Goal: Task Accomplishment & Management: Manage account settings

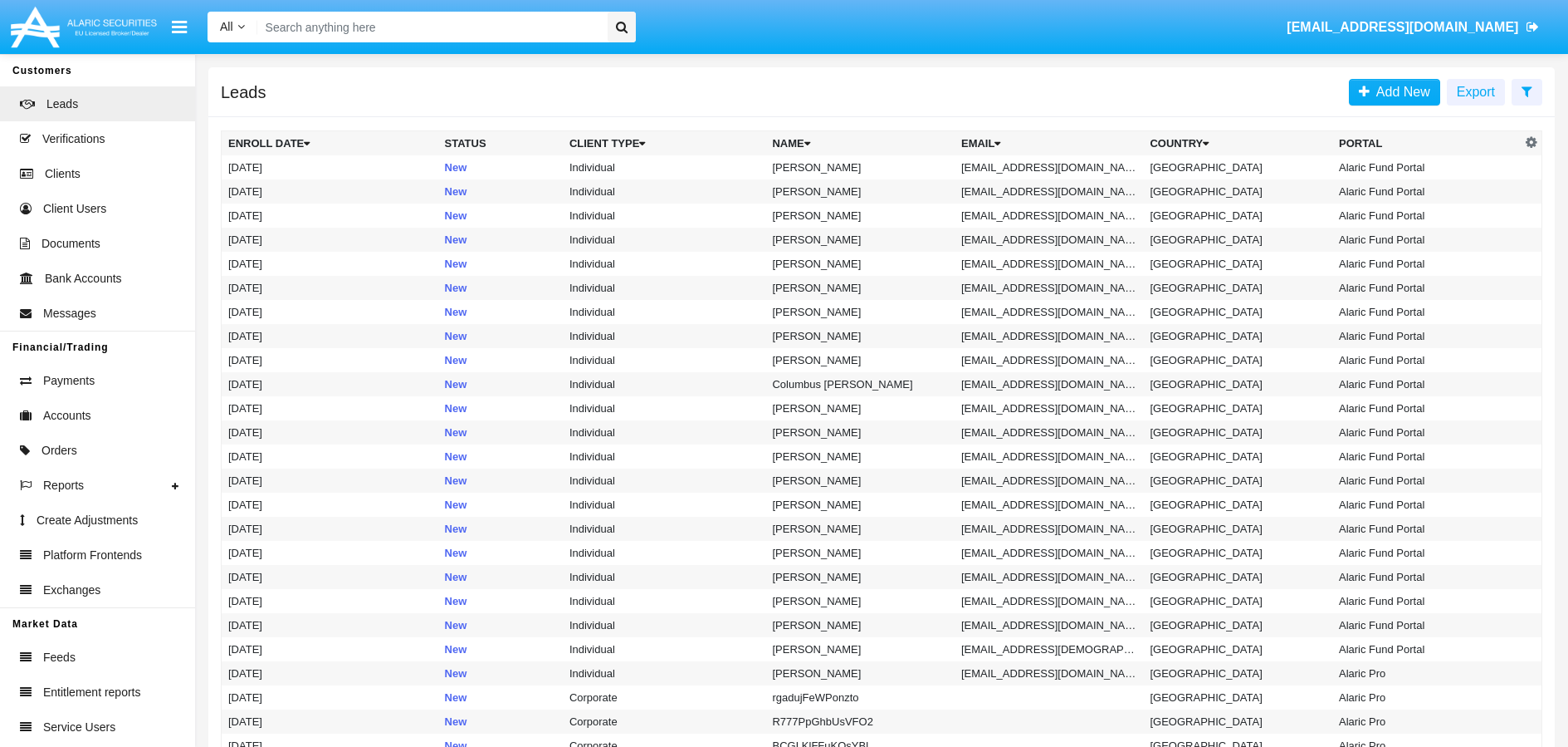
click at [506, 28] on input "Search" at bounding box center [430, 26] width 346 height 31
paste input "[DOMAIN_NAME][EMAIL_ADDRESS][DOMAIN_NAME]"
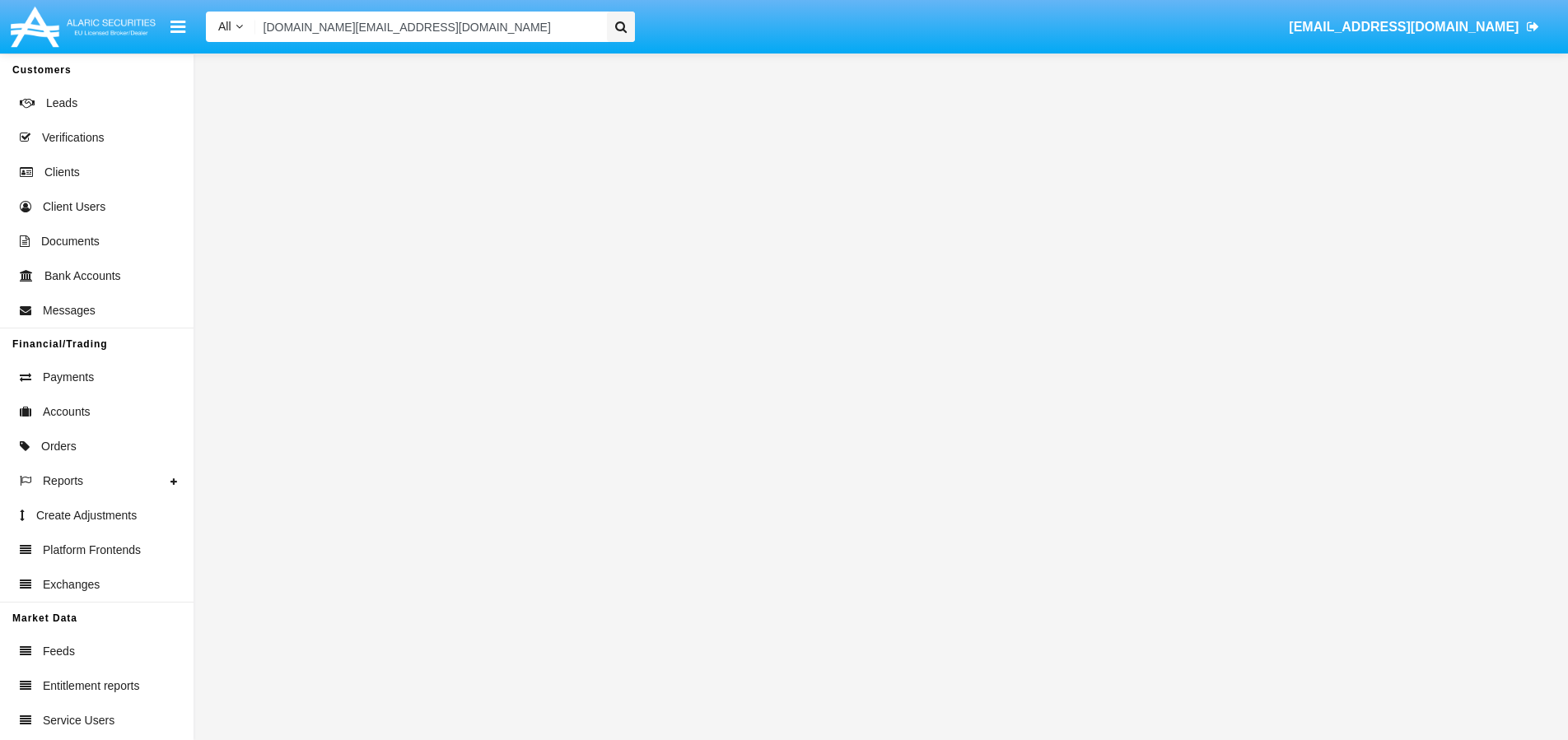
type input "[DOMAIN_NAME][EMAIL_ADDRESS][DOMAIN_NAME]"
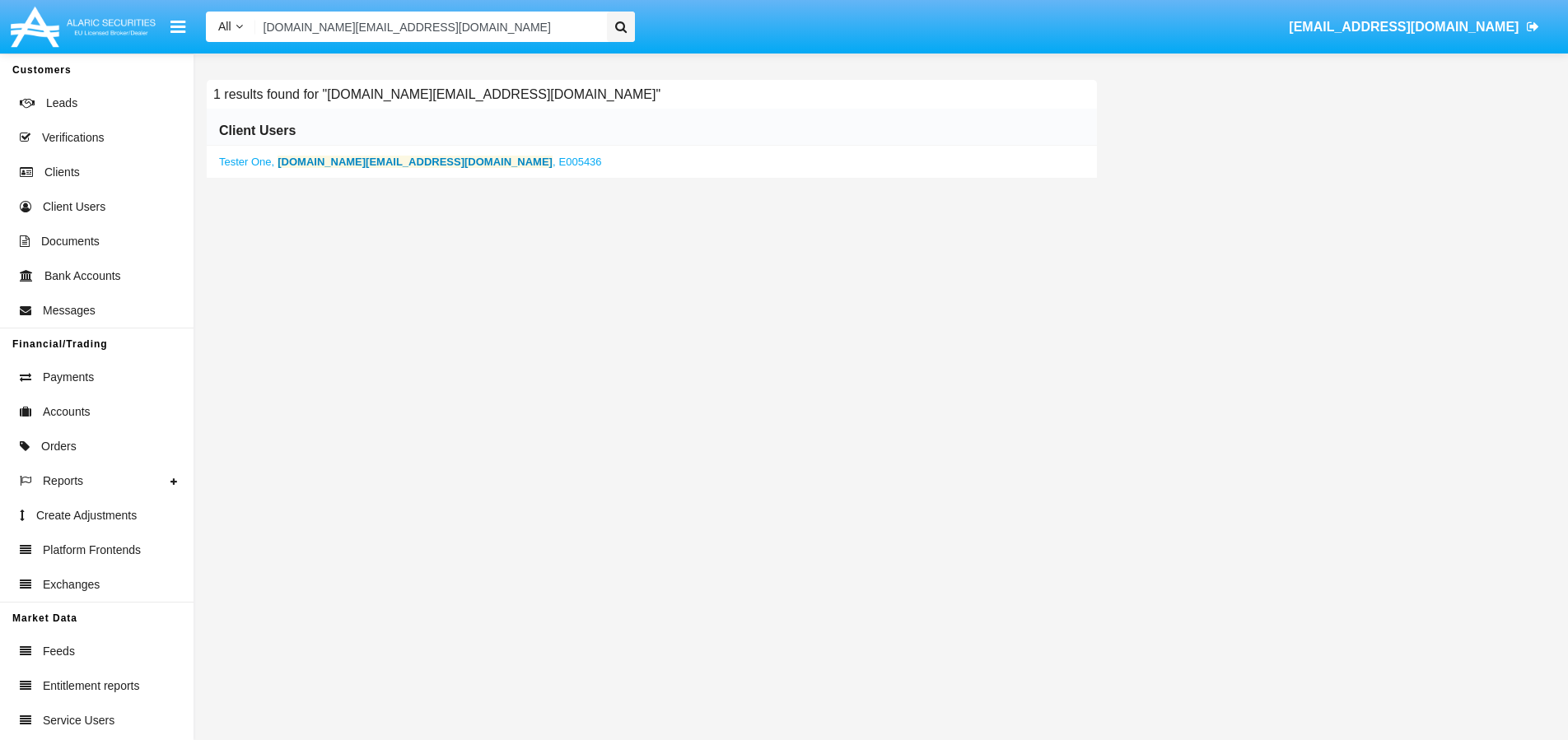
click at [625, 24] on icon at bounding box center [620, 27] width 11 height 12
click at [352, 160] on b "[DOMAIN_NAME][EMAIL_ADDRESS][DOMAIN_NAME]" at bounding box center [414, 161] width 275 height 12
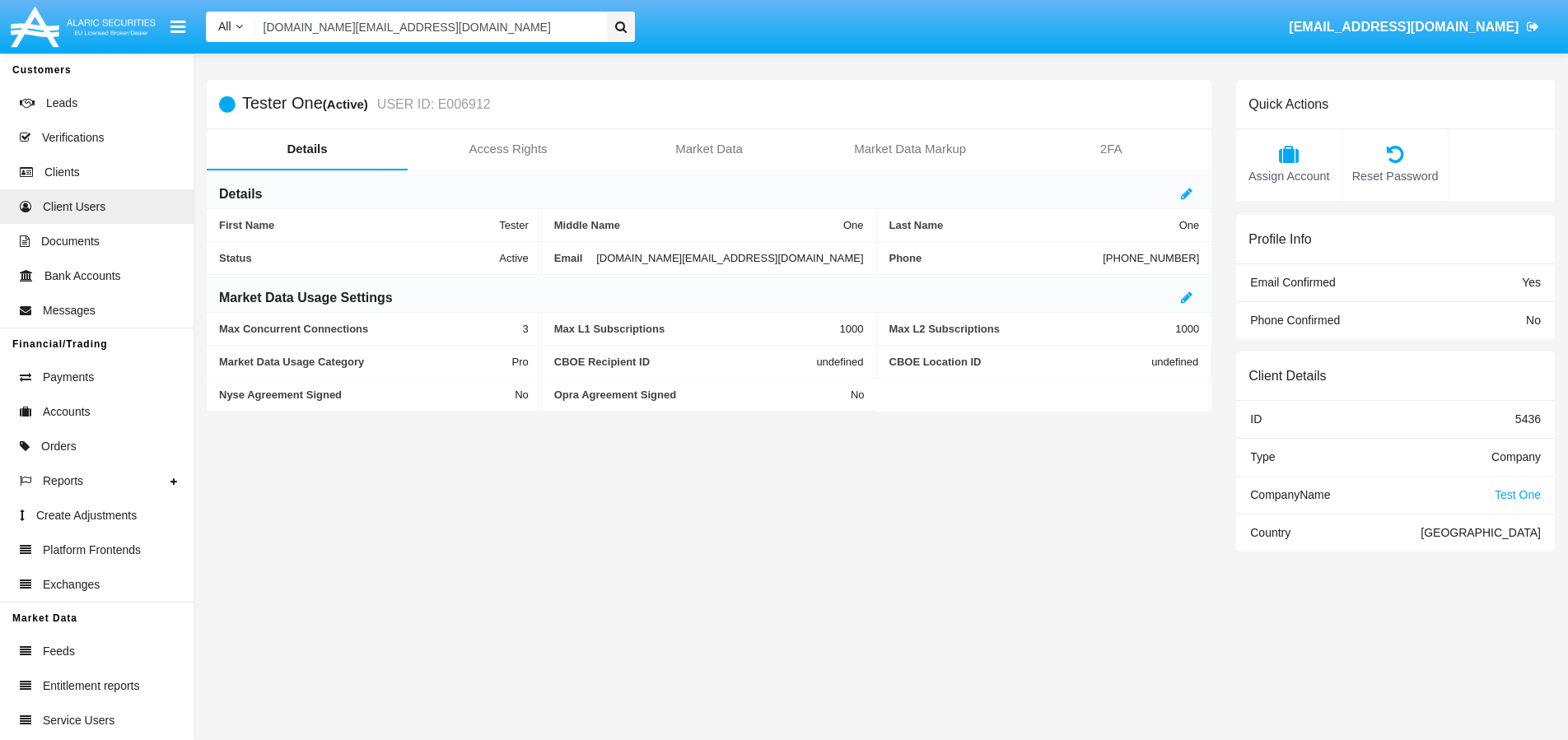
click at [1510, 499] on span "Test One" at bounding box center [1517, 494] width 46 height 13
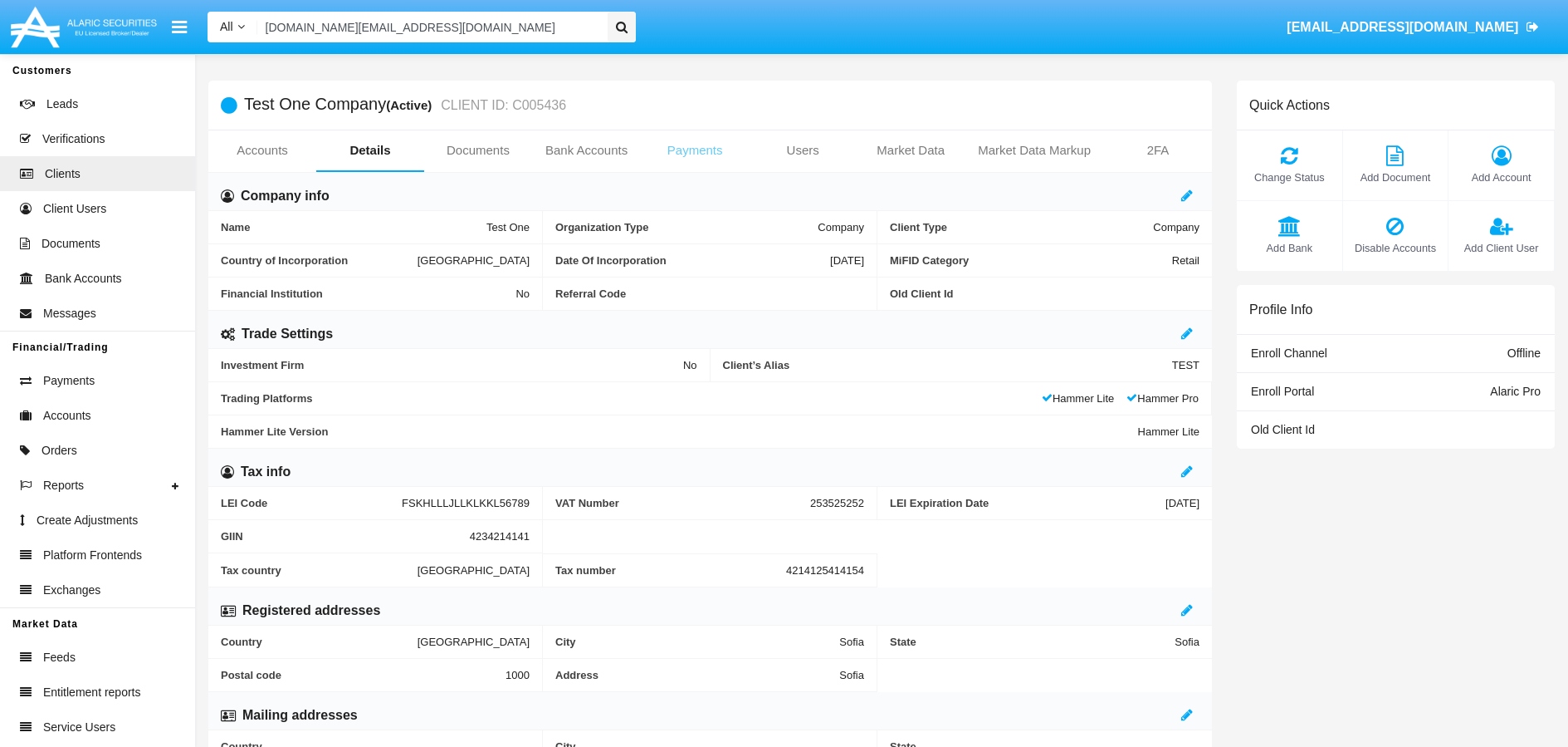
click at [693, 158] on link "Payments" at bounding box center [695, 150] width 108 height 40
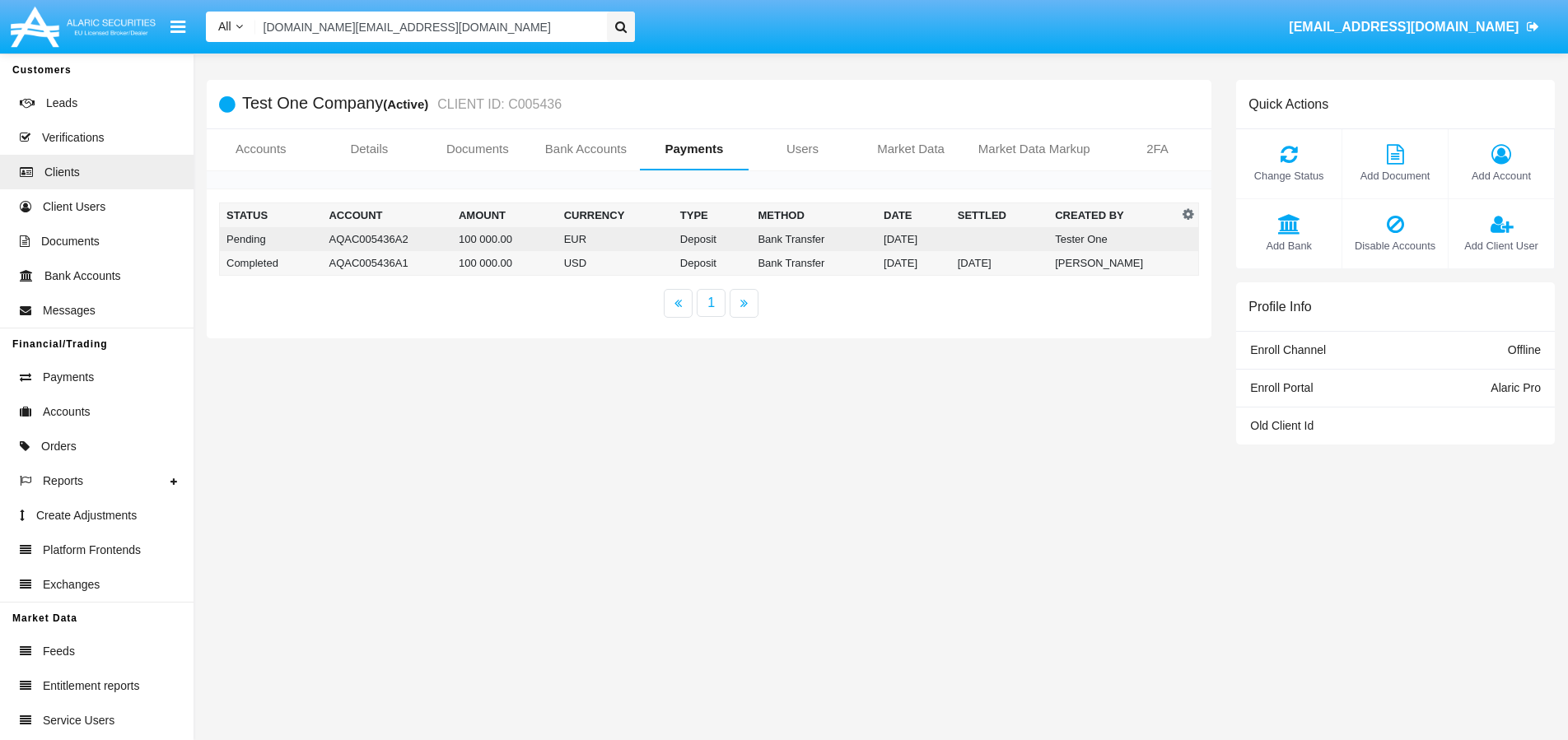
click at [1128, 240] on td "Tester One" at bounding box center [1113, 239] width 130 height 24
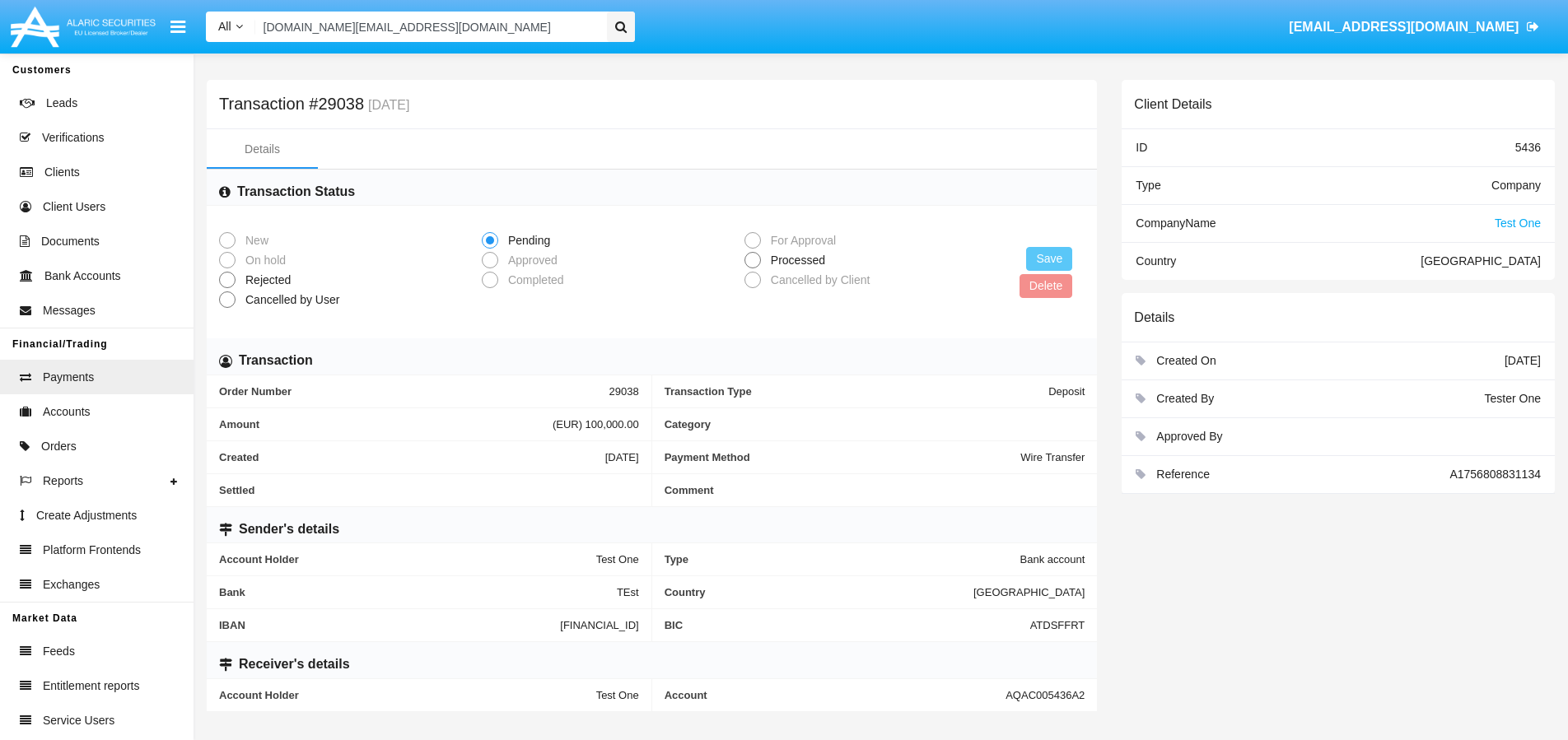
click at [749, 257] on span at bounding box center [752, 260] width 17 height 17
click at [752, 268] on input "Processed" at bounding box center [752, 268] width 1 height 1
radio input "true"
click at [1047, 260] on button "Save" at bounding box center [1048, 258] width 46 height 24
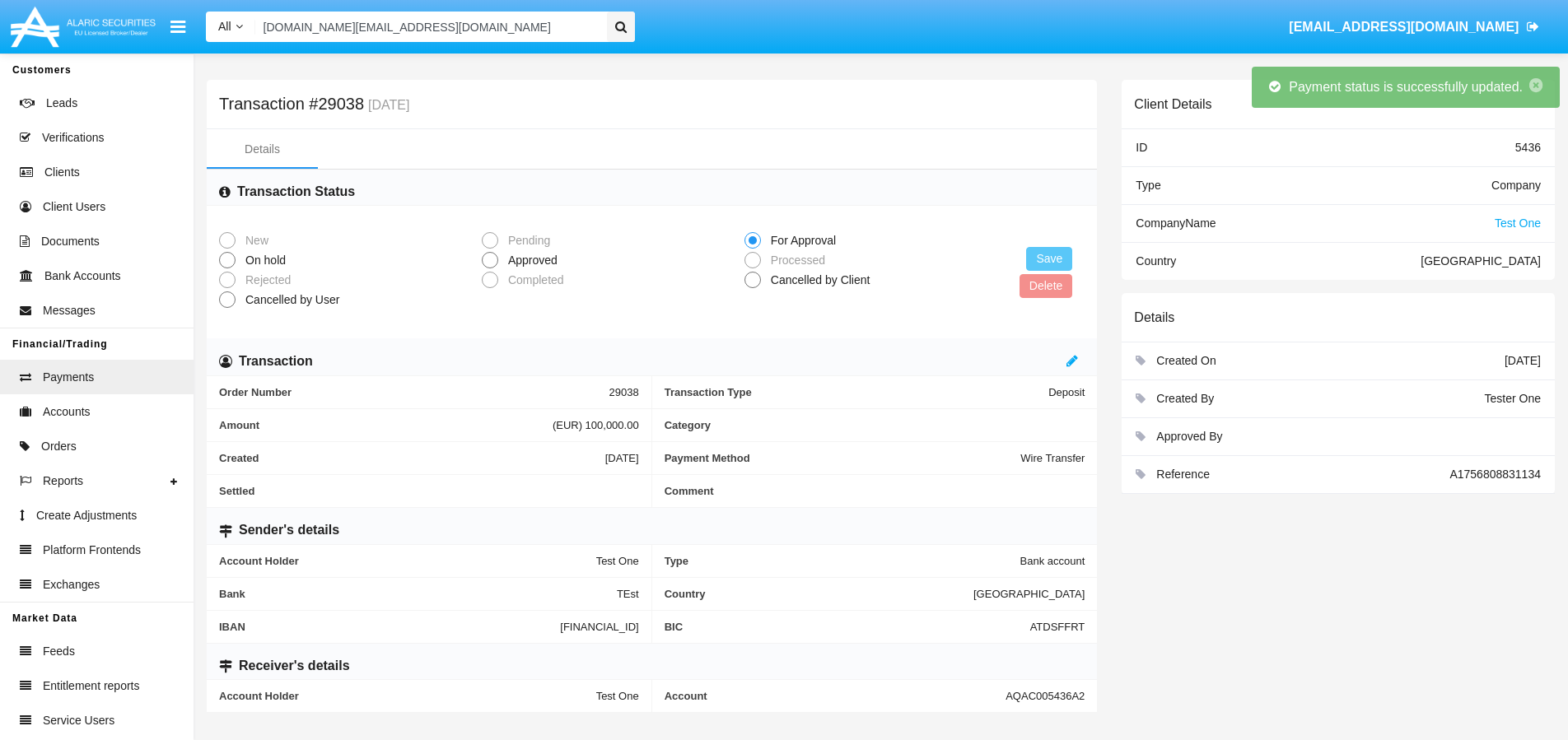
click at [494, 261] on span at bounding box center [489, 260] width 17 height 17
click at [490, 268] on input "Approved" at bounding box center [489, 268] width 1 height 1
radio input "true"
click at [1052, 255] on button "Save" at bounding box center [1048, 258] width 46 height 24
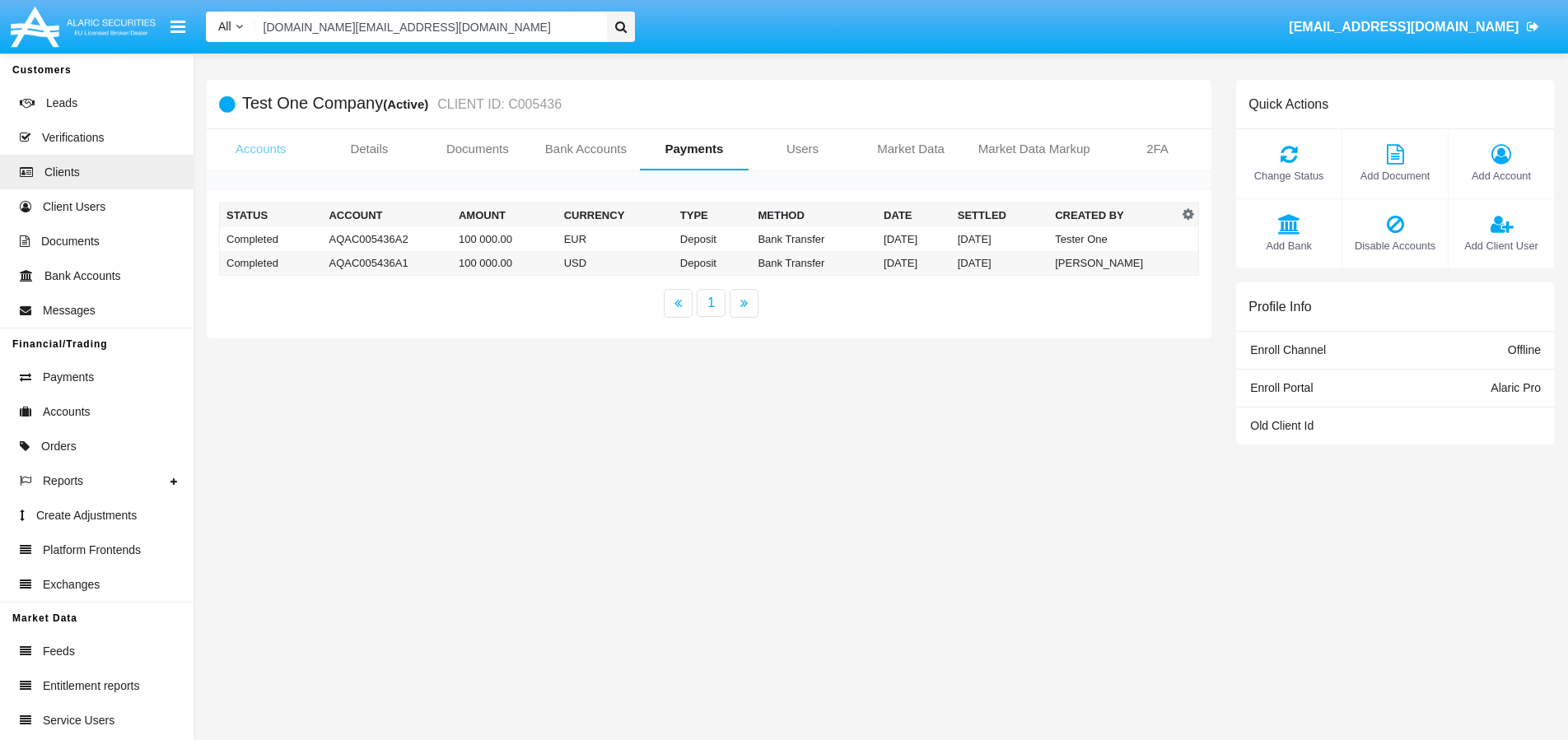
click at [249, 154] on link "Accounts" at bounding box center [261, 148] width 109 height 39
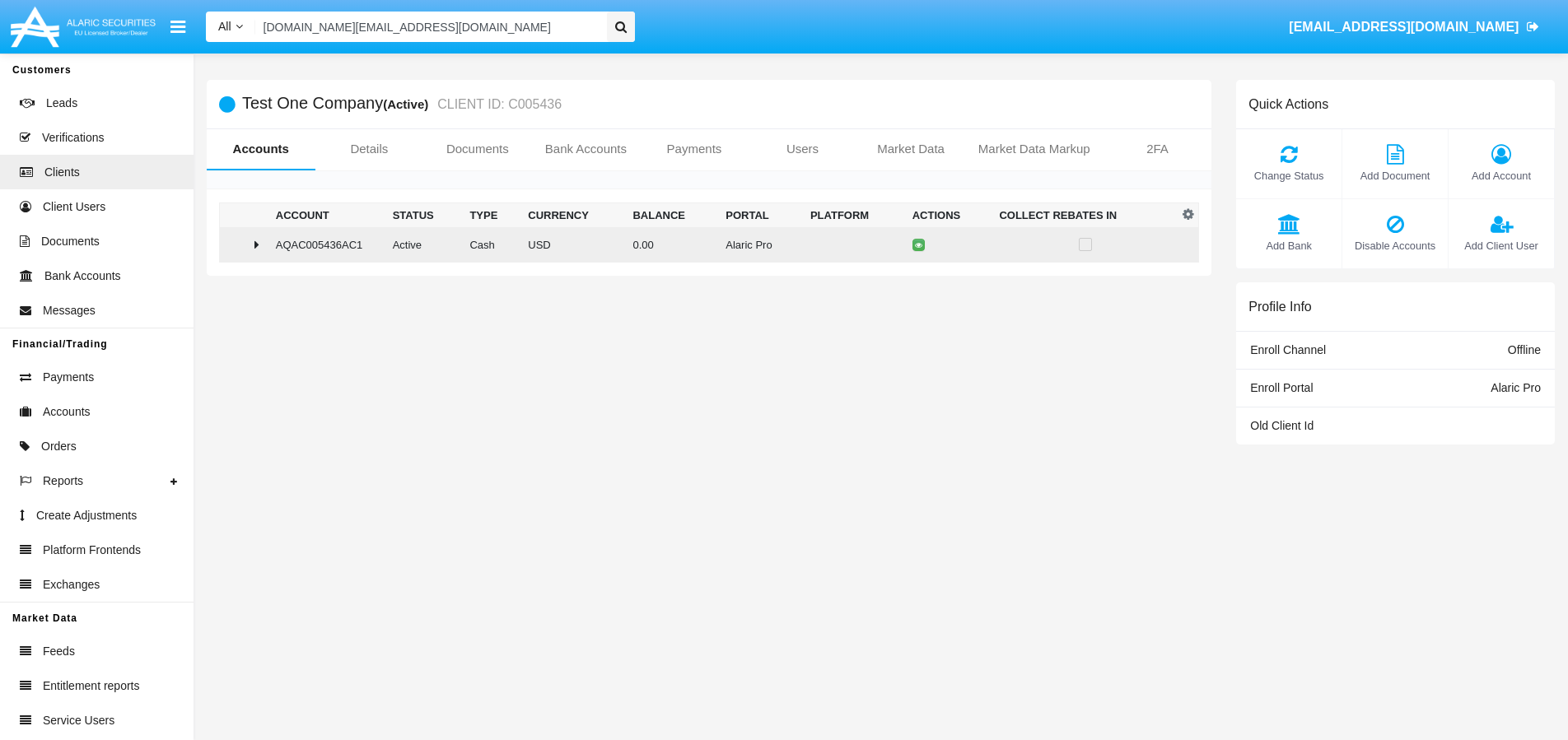
click at [248, 248] on div at bounding box center [245, 244] width 37 height 13
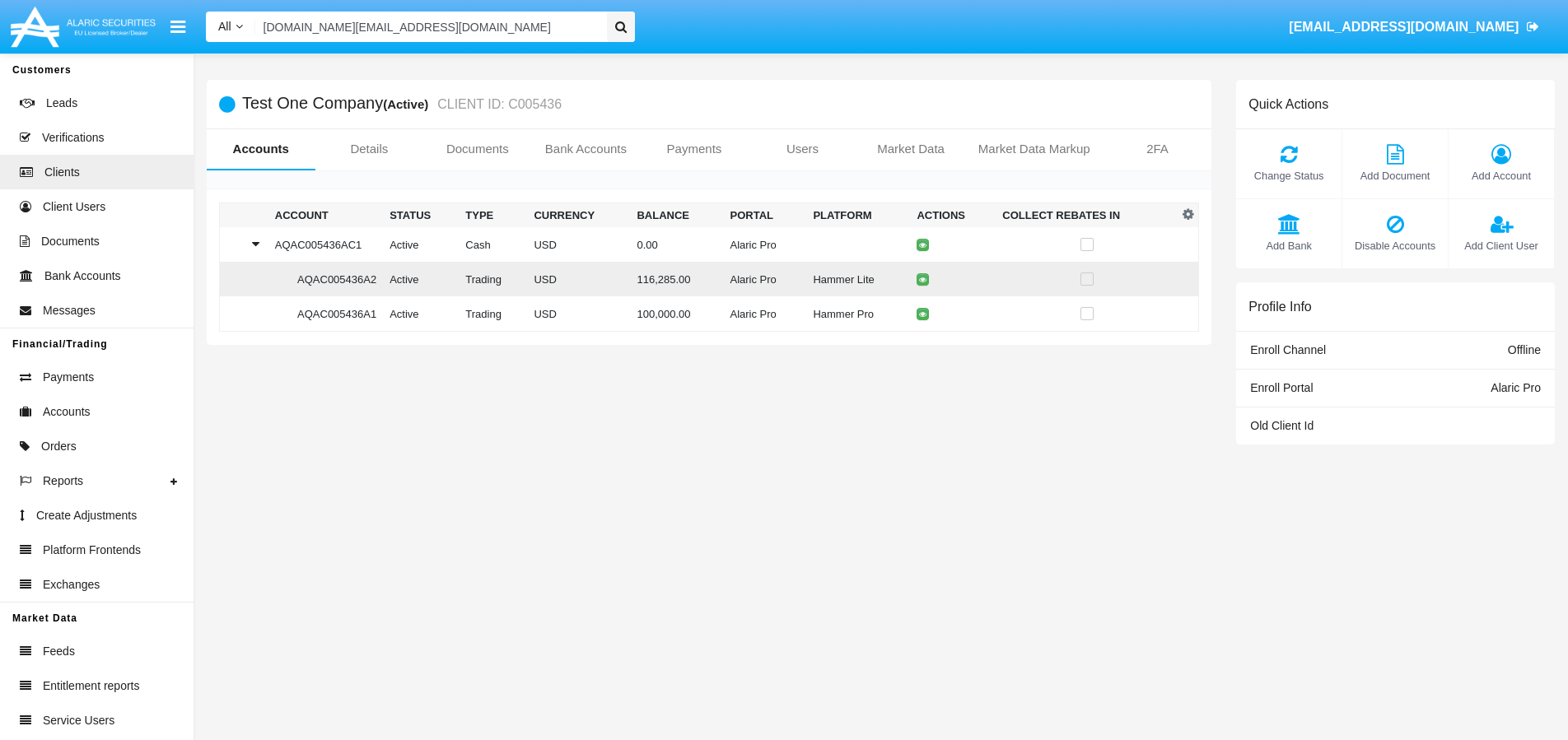
drag, startPoint x: 285, startPoint y: 276, endPoint x: 374, endPoint y: 282, distance: 89.2
click at [374, 282] on td "AQAC005436A2" at bounding box center [325, 279] width 114 height 35
copy td "AQAC005436A2"
click at [390, 154] on link "Details" at bounding box center [370, 148] width 109 height 39
